Goal: Task Accomplishment & Management: Manage account settings

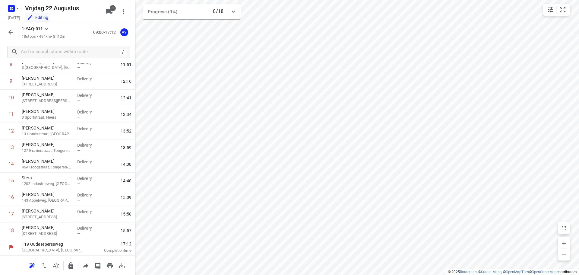
click at [14, 30] on icon "button" at bounding box center [10, 32] width 7 height 7
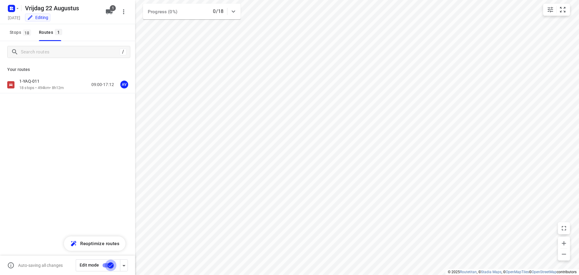
click at [105, 265] on input "checkbox" at bounding box center [111, 264] width 34 height 11
checkbox input "true"
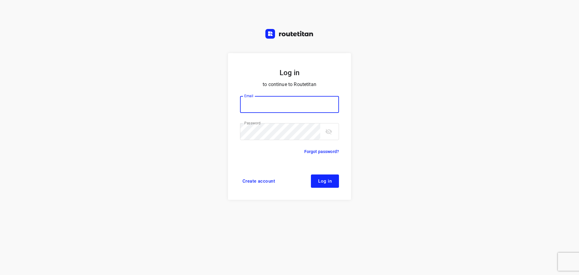
type input "didier@areco.be"
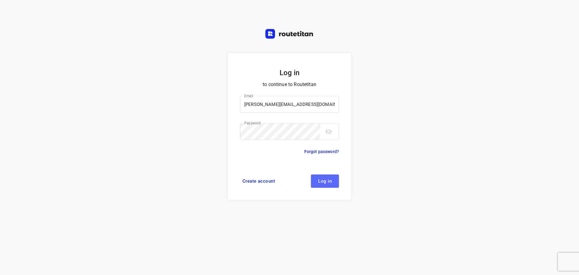
click at [329, 181] on span "Log in" at bounding box center [325, 181] width 14 height 5
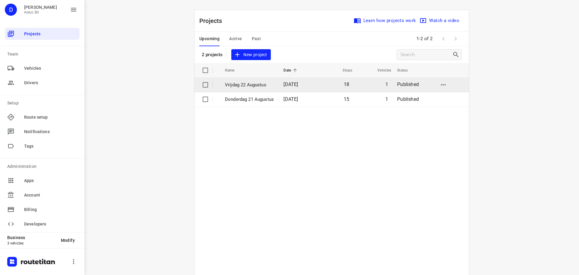
click at [266, 85] on p "Vrijdag 22 Augustus" at bounding box center [249, 84] width 49 height 7
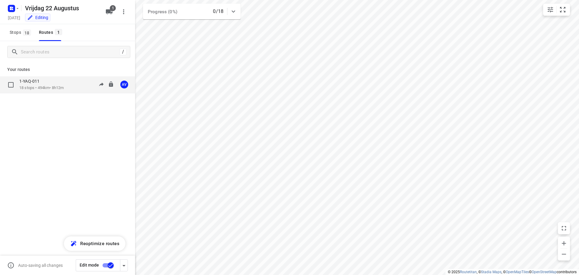
click at [64, 88] on p "18 stops • 494km • 8h12m" at bounding box center [41, 88] width 44 height 6
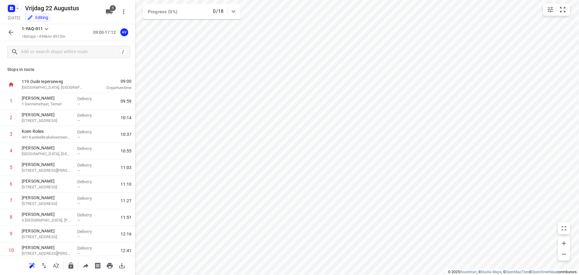
click at [15, 9] on rect "button" at bounding box center [11, 8] width 7 height 7
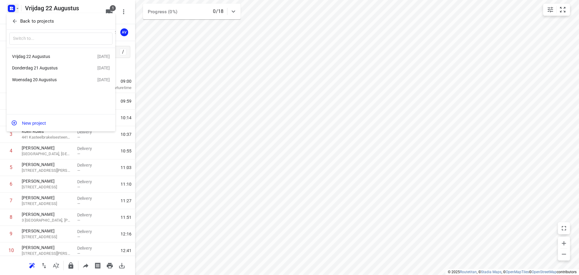
click at [57, 68] on div "Donderdag 21 Augustus" at bounding box center [46, 67] width 69 height 5
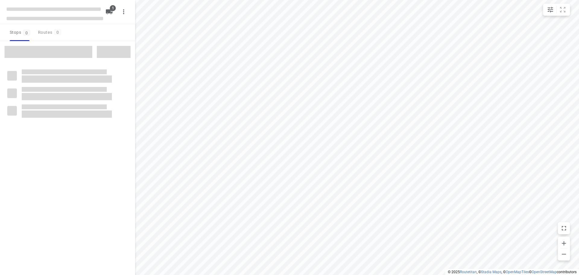
type input "distance"
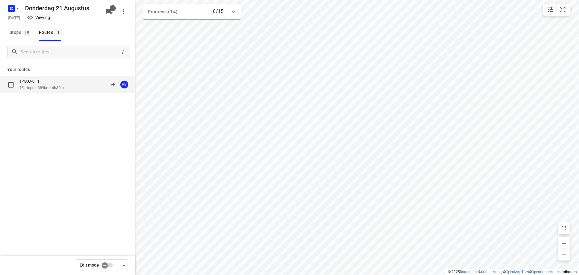
click at [71, 87] on div "1-YAQ-011 15 stops • 389km • 6h32m 09:00-15:32 AV" at bounding box center [77, 84] width 116 height 12
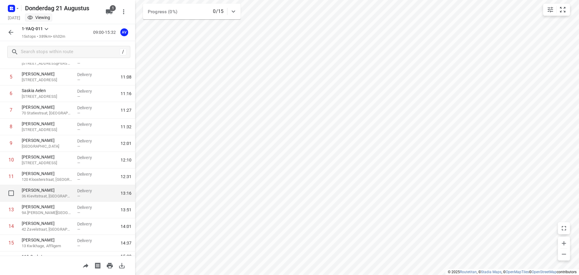
scroll to position [60, 0]
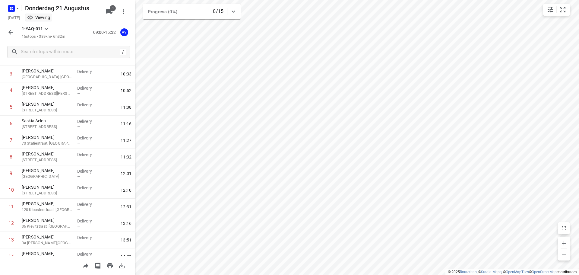
click at [11, 31] on icon "button" at bounding box center [10, 32] width 5 height 5
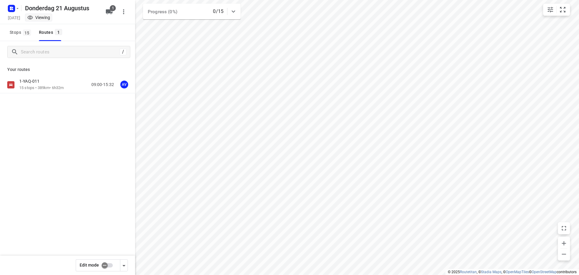
click at [110, 266] on input "checkbox" at bounding box center [104, 264] width 34 height 11
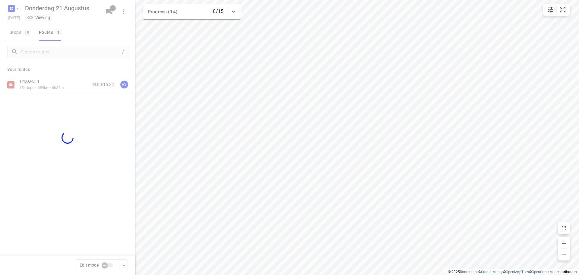
checkbox input "true"
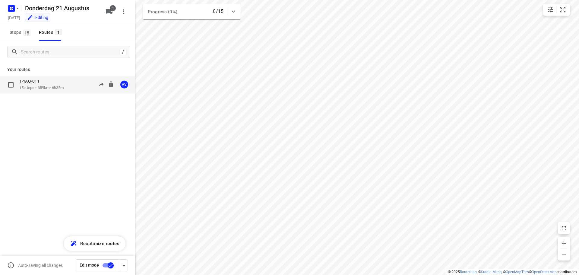
click at [69, 84] on div "1-YAQ-011 15 stops • 389km • 6h32m 09:00-15:32 AV" at bounding box center [77, 84] width 116 height 12
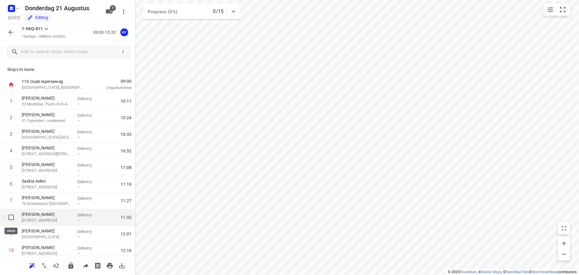
click at [12, 219] on input "checkbox" at bounding box center [11, 217] width 12 height 12
checkbox input "true"
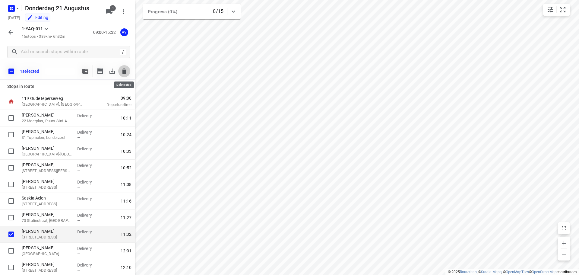
click at [125, 70] on icon "button" at bounding box center [124, 70] width 4 height 5
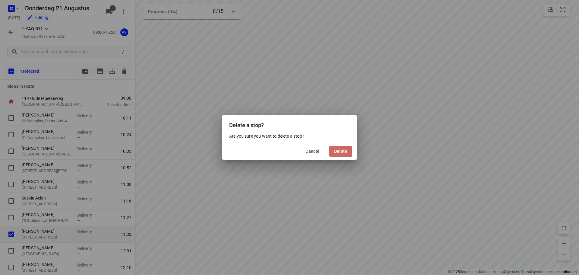
click at [345, 150] on span "Delete" at bounding box center [340, 151] width 13 height 5
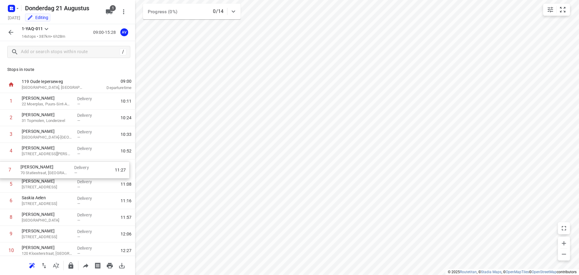
drag, startPoint x: 3, startPoint y: 203, endPoint x: 15, endPoint y: 164, distance: 41.5
click at [2, 170] on div "1 [PERSON_NAME] 22 Moerplas, Puurs-Sint-Amands Delivery — 10:11 2 [PERSON_NAME]…" at bounding box center [67, 209] width 135 height 232
drag, startPoint x: 2, startPoint y: 186, endPoint x: 2, endPoint y: 171, distance: 15.1
click at [2, 171] on div "1 [PERSON_NAME] 22 Moerplas, Puurs-Sint-Amands Delivery — 10:11 2 [PERSON_NAME]…" at bounding box center [67, 209] width 135 height 232
drag, startPoint x: 3, startPoint y: 186, endPoint x: 4, endPoint y: 170, distance: 16.3
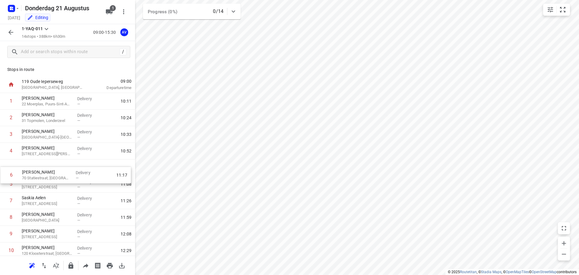
click at [4, 170] on div "1 [PERSON_NAME] 22 Moerplas, Puurs-Sint-Amands Delivery — 10:11 2 [PERSON_NAME]…" at bounding box center [67, 209] width 135 height 232
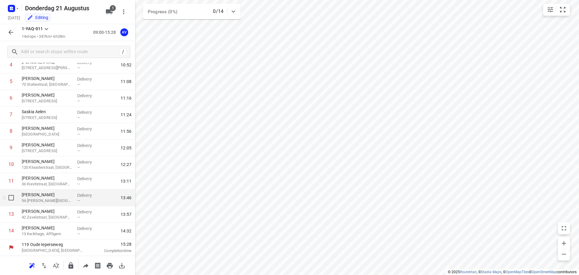
scroll to position [86, 0]
click at [11, 199] on input "checkbox" at bounding box center [11, 197] width 12 height 12
checkbox input "true"
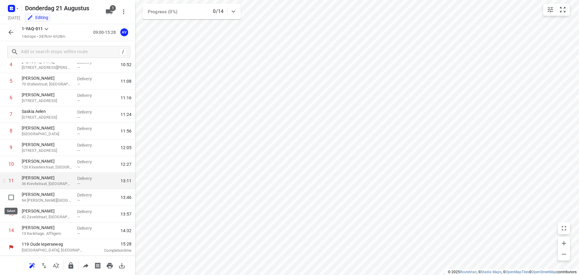
scroll to position [84, 0]
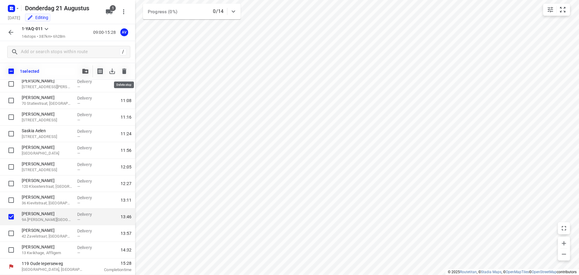
click at [126, 70] on icon "button" at bounding box center [124, 70] width 4 height 5
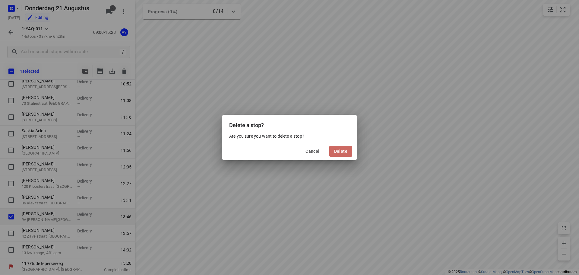
click at [344, 152] on span "Delete" at bounding box center [340, 151] width 13 height 5
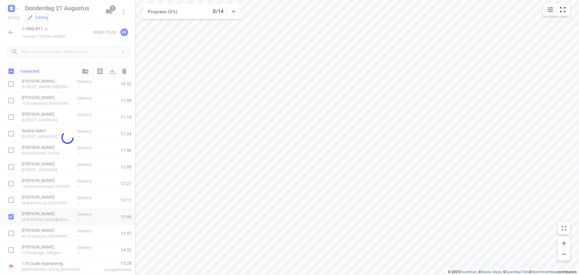
scroll to position [70, 0]
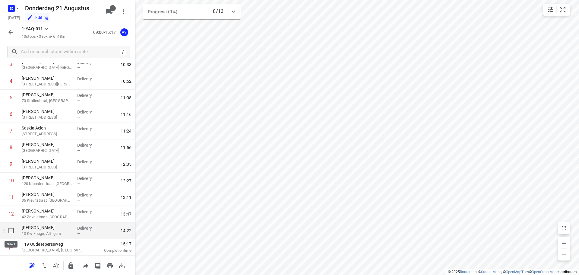
click at [10, 231] on input "checkbox" at bounding box center [11, 230] width 12 height 12
checkbox input "true"
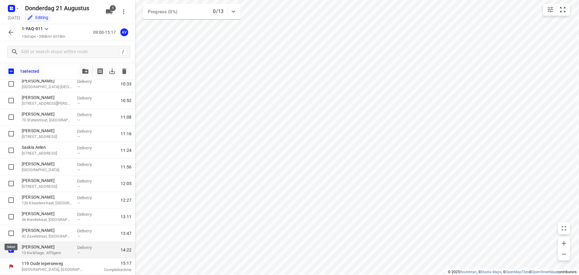
scroll to position [67, 0]
click at [124, 71] on icon "button" at bounding box center [124, 70] width 4 height 5
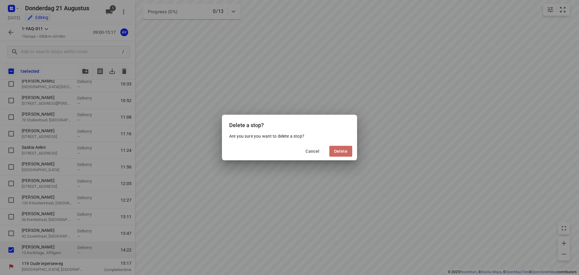
click at [341, 152] on span "Delete" at bounding box center [340, 151] width 13 height 5
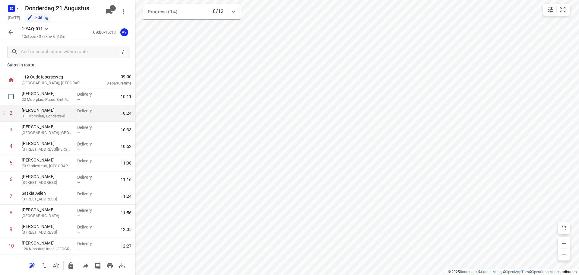
scroll to position [0, 0]
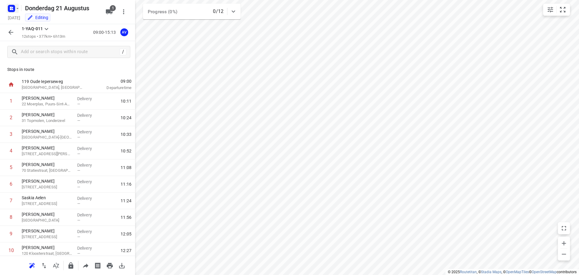
click at [12, 11] on rect "button" at bounding box center [11, 8] width 7 height 7
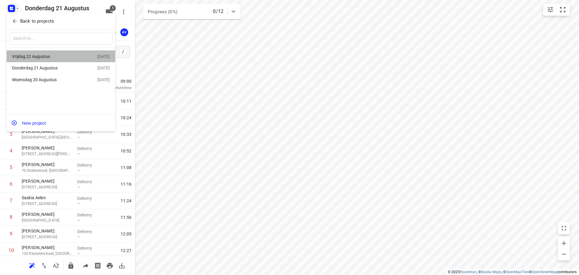
click at [48, 55] on div "Vrijdag 22 Augustus" at bounding box center [46, 56] width 69 height 5
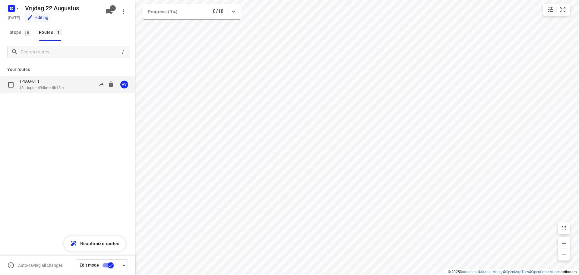
click at [68, 90] on div "1-YAQ-011 18 stops • 494km • 8h12m 09:00-17:12 AV" at bounding box center [77, 84] width 116 height 12
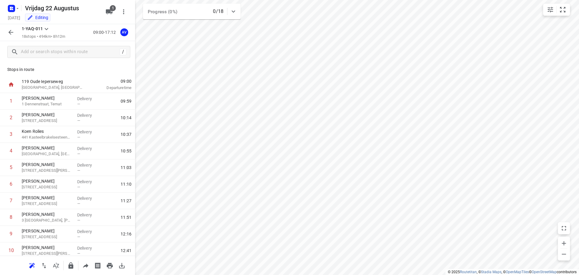
click at [12, 34] on icon "button" at bounding box center [10, 32] width 7 height 7
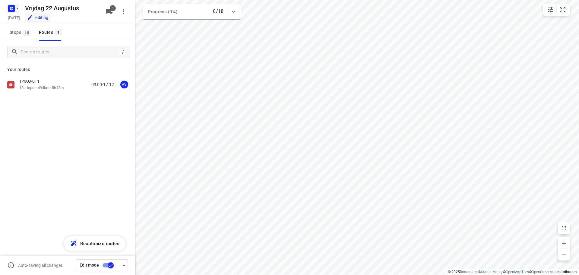
click at [8, 6] on icon "button" at bounding box center [12, 9] width 10 height 10
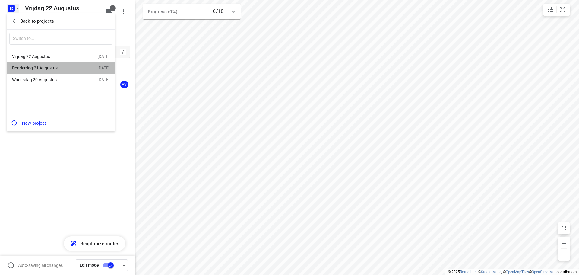
click at [61, 69] on div "Donderdag 21 Augustus" at bounding box center [46, 67] width 69 height 5
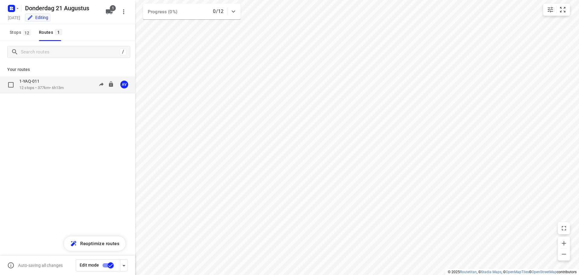
click at [72, 83] on div "1-YAQ-011 12 stops • 377km • 6h13m 09:00-15:13 AV" at bounding box center [77, 84] width 116 height 12
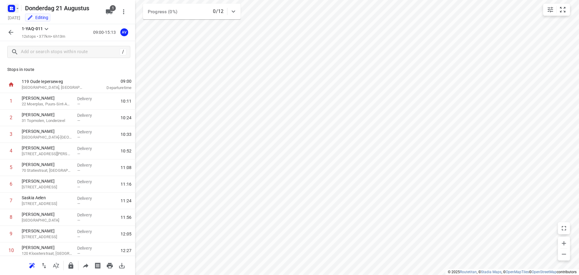
click at [11, 10] on rect "button" at bounding box center [11, 8] width 7 height 7
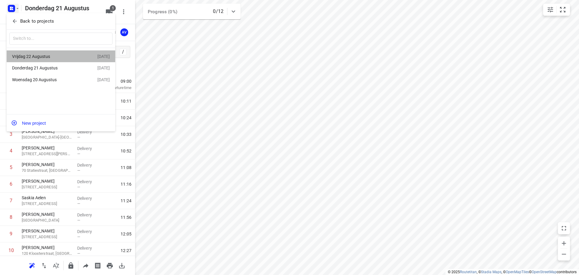
click at [51, 57] on div "Vrijdag 22 Augustus" at bounding box center [46, 56] width 69 height 5
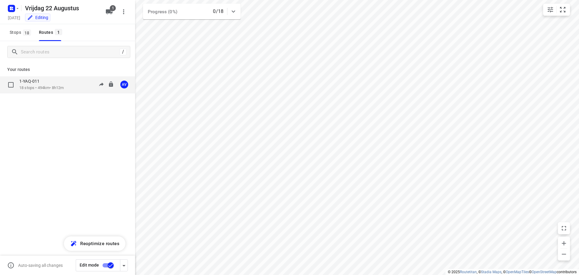
click at [69, 89] on div "1-YAQ-011 18 stops • 494km • 8h12m 09:00-17:12 AV" at bounding box center [77, 84] width 116 height 12
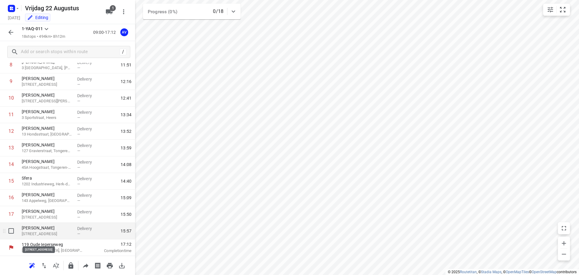
scroll to position [153, 0]
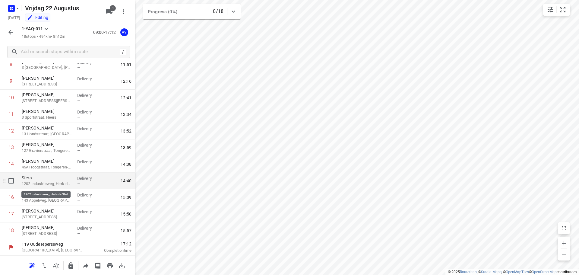
click at [57, 181] on p "1202 Industrieweg, Herk-de-Stad" at bounding box center [47, 184] width 51 height 6
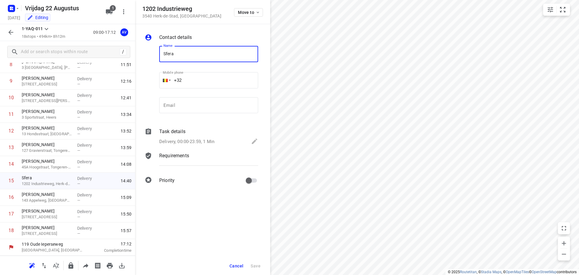
click at [241, 265] on span "Cancel" at bounding box center [237, 265] width 14 height 5
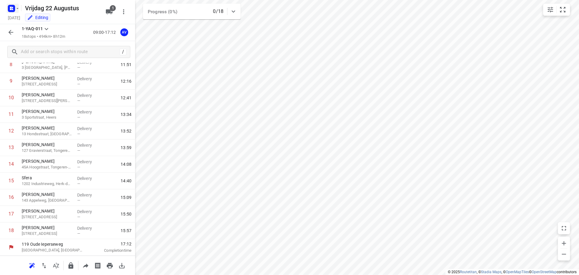
click at [14, 7] on rect "button" at bounding box center [11, 8] width 7 height 7
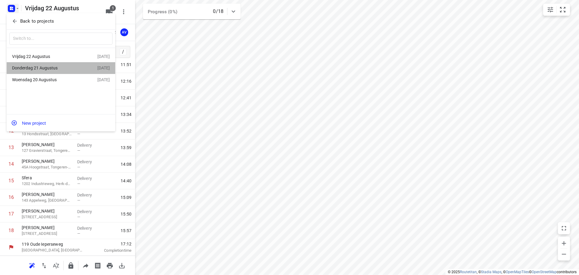
click at [47, 66] on div "Donderdag 21 Augustus" at bounding box center [46, 67] width 69 height 5
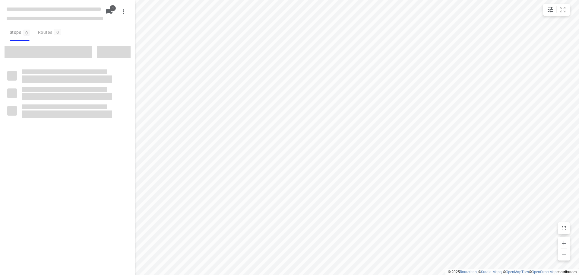
type input "distance"
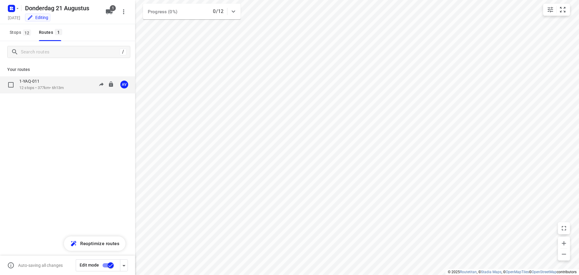
click at [73, 85] on div "1-YAQ-011 12 stops • 377km • 6h13m 09:00-15:13 AV" at bounding box center [77, 84] width 116 height 12
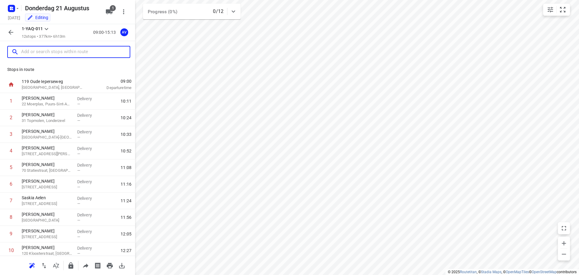
click at [63, 53] on input "text" at bounding box center [75, 51] width 109 height 9
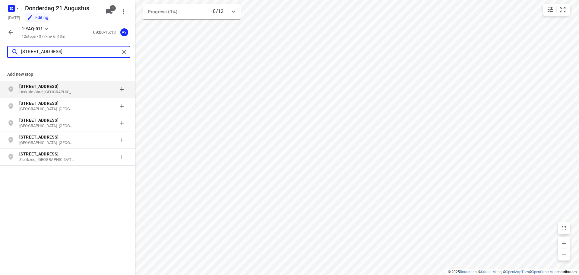
type input "[STREET_ADDRESS]"
click at [69, 90] on p "Herk-de-Stad, [GEOGRAPHIC_DATA]" at bounding box center [46, 92] width 55 height 6
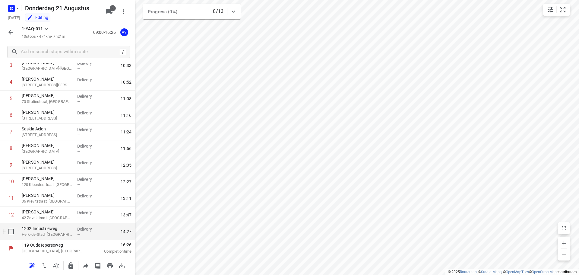
scroll to position [70, 0]
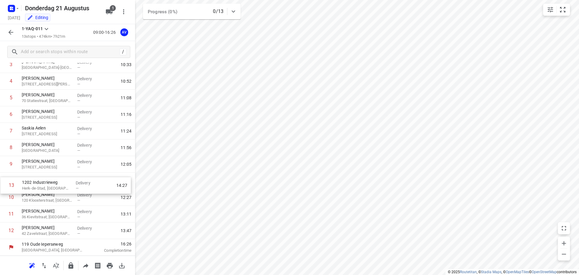
drag, startPoint x: 4, startPoint y: 232, endPoint x: 2, endPoint y: 184, distance: 47.7
click at [2, 184] on div "1 [PERSON_NAME] 22 Moerplas, Puurs-Sint-Amands Delivery — 10:11 2 [PERSON_NAME]…" at bounding box center [67, 131] width 135 height 216
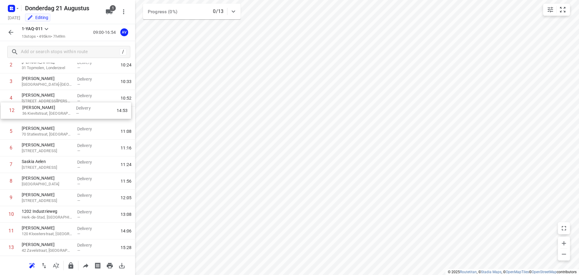
scroll to position [50, 0]
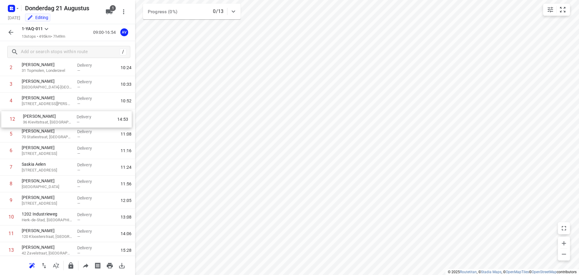
drag, startPoint x: 4, startPoint y: 214, endPoint x: 5, endPoint y: 117, distance: 97.1
click at [5, 117] on div "1 [PERSON_NAME] 22 Moerplas, Puurs-Sint-Amands Delivery — 10:11 2 [PERSON_NAME]…" at bounding box center [67, 151] width 135 height 216
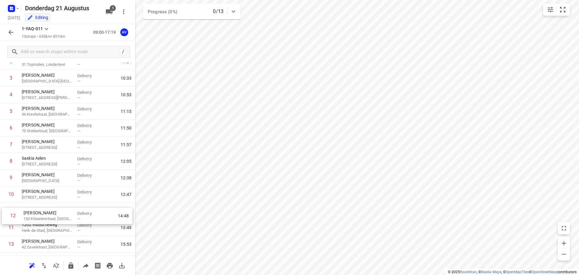
drag, startPoint x: 1, startPoint y: 236, endPoint x: 3, endPoint y: 216, distance: 20.1
click at [3, 216] on div "1 [PERSON_NAME] 22 Moerplas, Puurs-Sint-Amands Delivery — 10:11 2 [PERSON_NAME]…" at bounding box center [67, 145] width 135 height 216
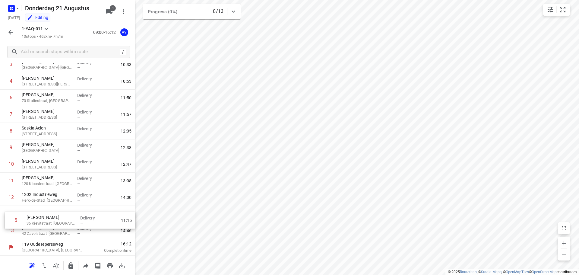
scroll to position [70, 0]
drag, startPoint x: 4, startPoint y: 110, endPoint x: 7, endPoint y: 215, distance: 105.0
click at [7, 215] on div "1 [PERSON_NAME] 22 Moerplas, Puurs-Sint-Amands Delivery — 10:11 2 [PERSON_NAME]…" at bounding box center [67, 131] width 135 height 216
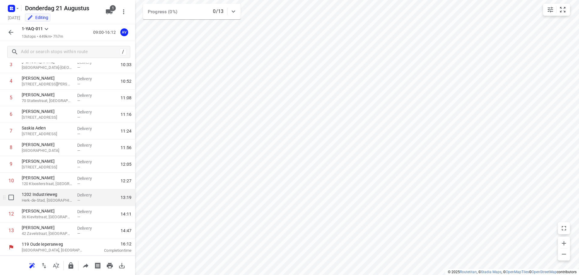
drag, startPoint x: 51, startPoint y: 202, endPoint x: 85, endPoint y: 188, distance: 37.2
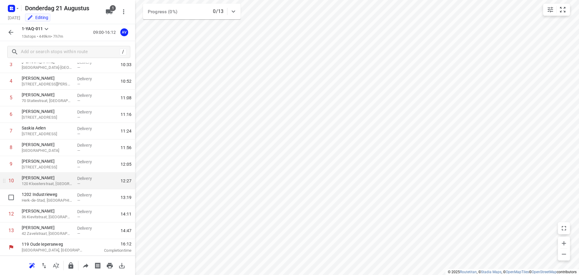
click at [51, 202] on p "Herk-de-Stad, [GEOGRAPHIC_DATA]" at bounding box center [47, 200] width 51 height 6
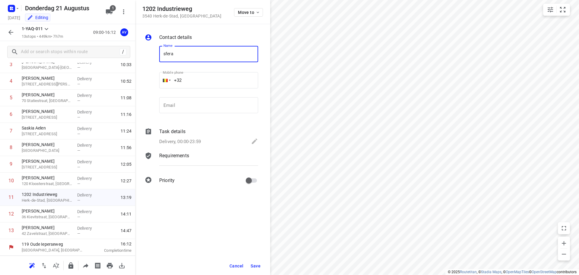
type input "Sfera"
click at [198, 78] on input "+32" at bounding box center [208, 80] width 99 height 16
paste input "475604726"
type input "[PHONE_NUMBER]"
click at [199, 141] on p "Delivery, 00:00-23:59" at bounding box center [180, 141] width 42 height 7
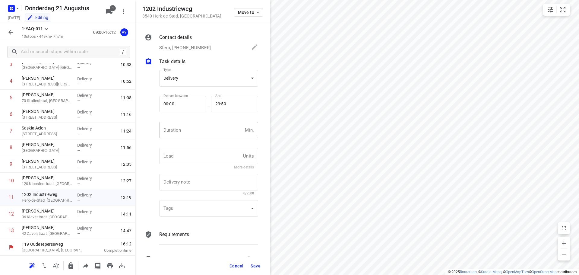
click at [202, 133] on input "number" at bounding box center [200, 130] width 83 height 16
type input "1"
click at [256, 266] on span "Save" at bounding box center [256, 265] width 10 height 5
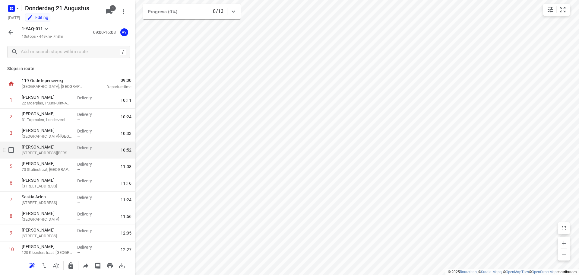
scroll to position [0, 0]
click at [9, 32] on icon "button" at bounding box center [10, 32] width 5 height 5
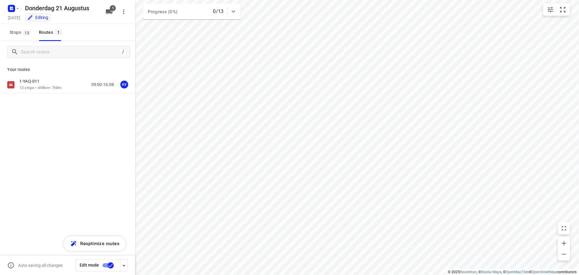
click at [104, 265] on input "checkbox" at bounding box center [111, 264] width 34 height 11
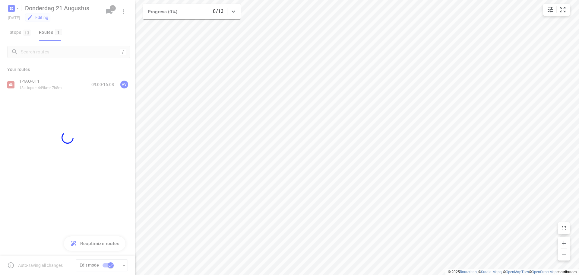
checkbox input "false"
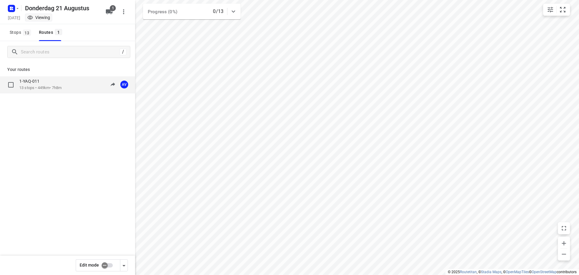
click at [69, 88] on div "1-YAQ-011 13 stops • 449km • 7h8m 09:00-16:08 AV" at bounding box center [77, 84] width 116 height 12
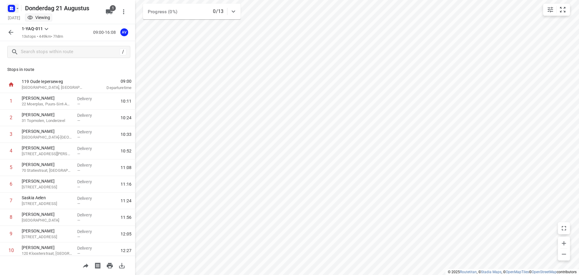
click at [12, 5] on rect "button" at bounding box center [11, 8] width 7 height 7
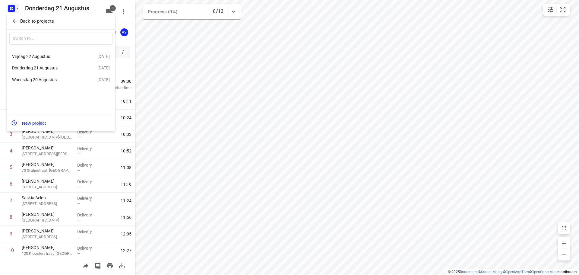
click at [50, 54] on div "Vrijdag 22 Augustus" at bounding box center [46, 56] width 69 height 5
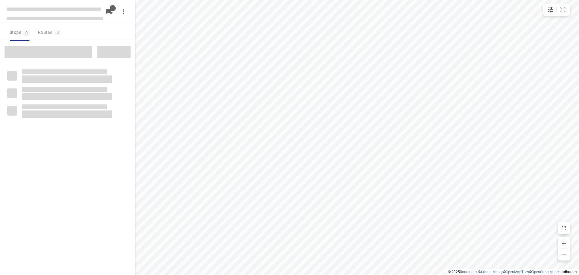
type input "distance"
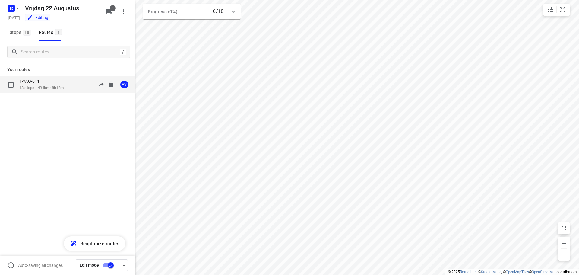
click at [62, 86] on p "18 stops • 494km • 8h12m" at bounding box center [41, 88] width 44 height 6
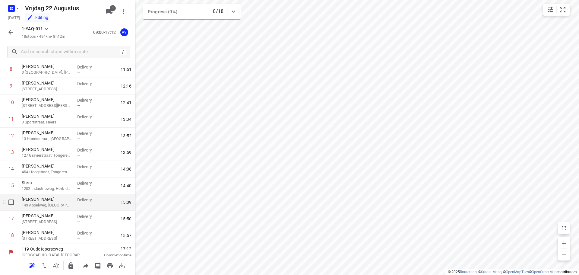
scroll to position [153, 0]
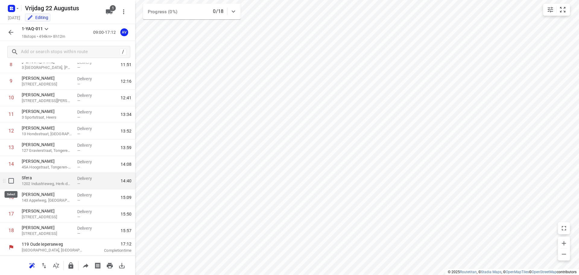
click at [11, 181] on input "checkbox" at bounding box center [11, 181] width 12 height 12
checkbox input "true"
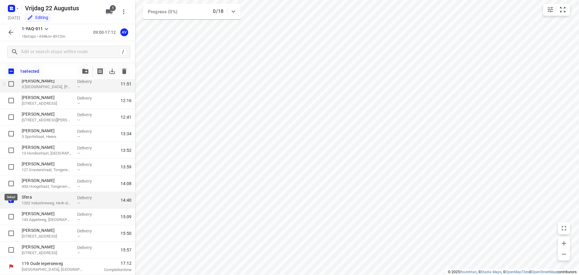
scroll to position [150, 0]
click at [126, 70] on icon "button" at bounding box center [124, 70] width 4 height 5
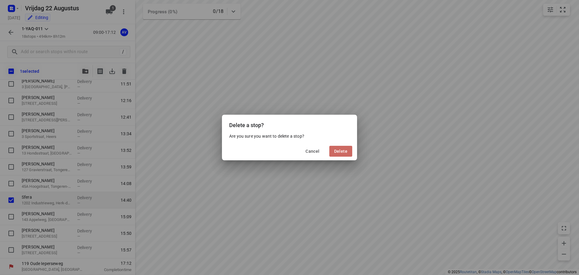
click at [338, 151] on span "Delete" at bounding box center [340, 151] width 13 height 5
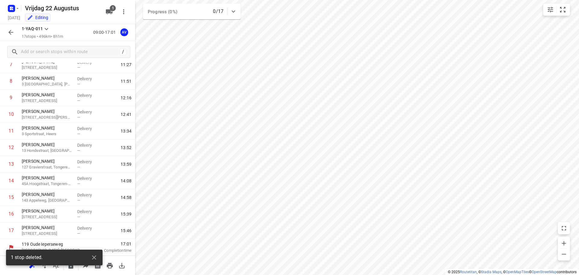
scroll to position [136, 0]
click at [10, 30] on icon "button" at bounding box center [10, 32] width 7 height 7
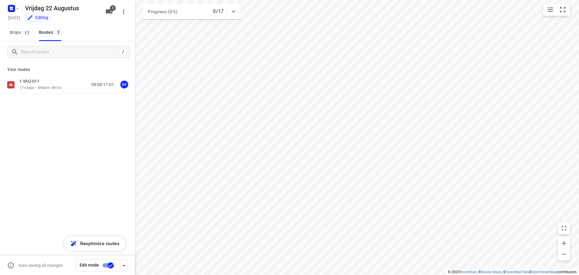
click at [106, 264] on input "checkbox" at bounding box center [111, 264] width 34 height 11
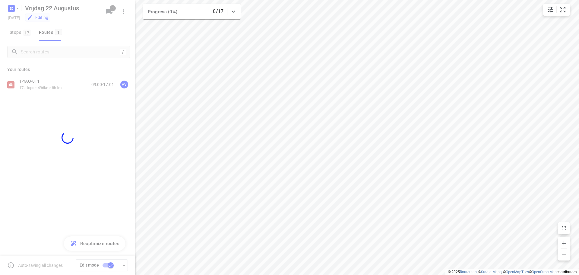
checkbox input "false"
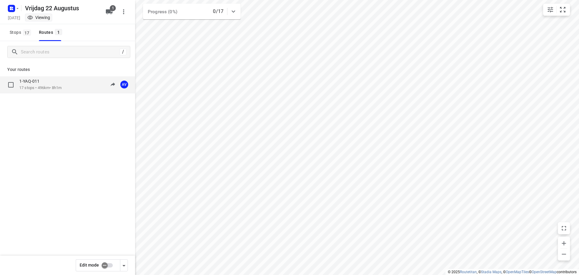
click at [66, 85] on div "1-YAQ-011 17 stops • 496km • 8h1m 09:00-17:01 AV" at bounding box center [77, 84] width 116 height 12
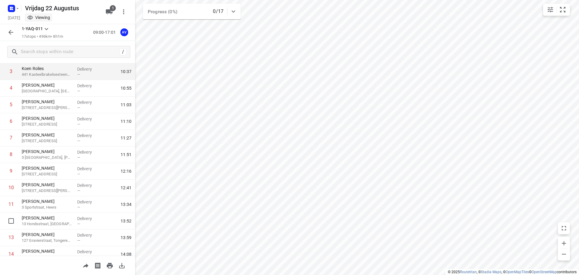
scroll to position [0, 0]
